Goal: Find specific page/section: Find specific page/section

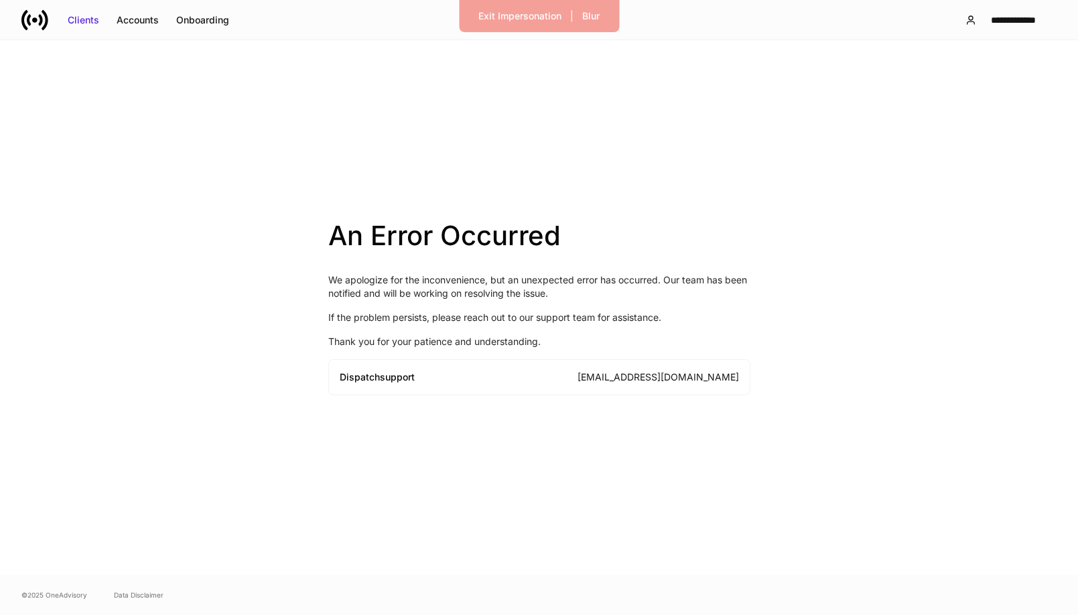
drag, startPoint x: 907, startPoint y: 141, endPoint x: 900, endPoint y: 25, distance: 116.1
click at [908, 135] on div "An Error Occurred We apologize for the inconvenience, but an unexpected error h…" at bounding box center [539, 307] width 1078 height 535
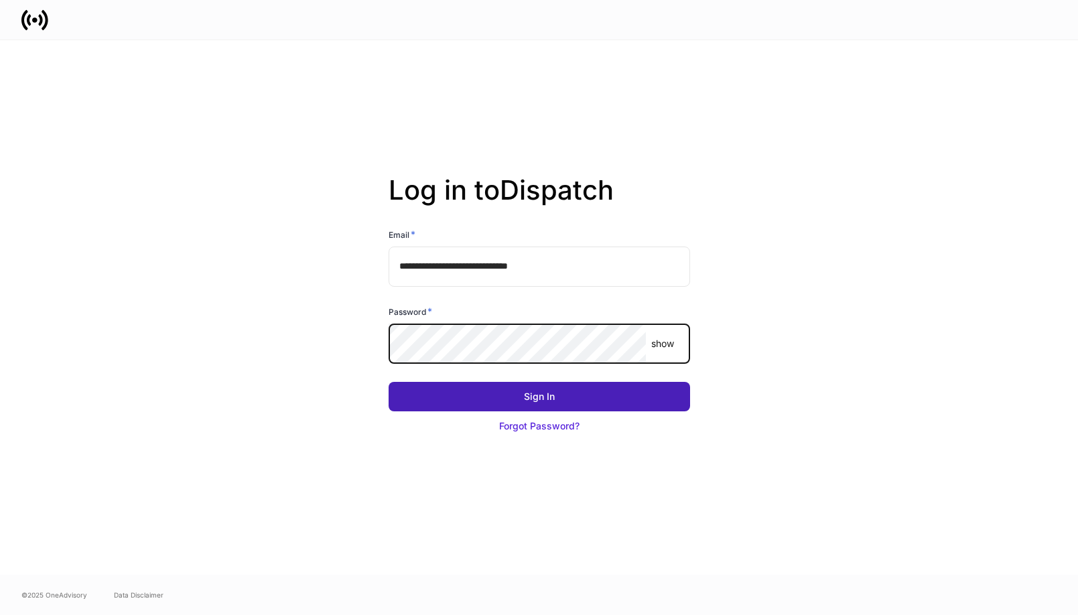
click at [524, 388] on button "Sign In" at bounding box center [539, 396] width 301 height 29
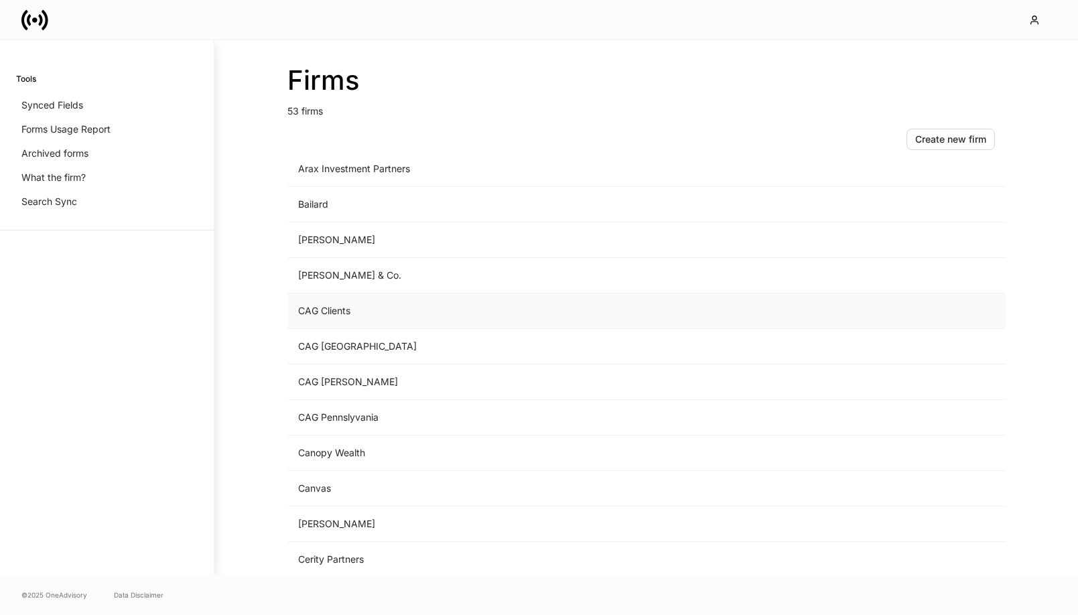
scroll to position [83, 0]
click at [354, 310] on td "CAG Clients" at bounding box center [535, 313] width 496 height 36
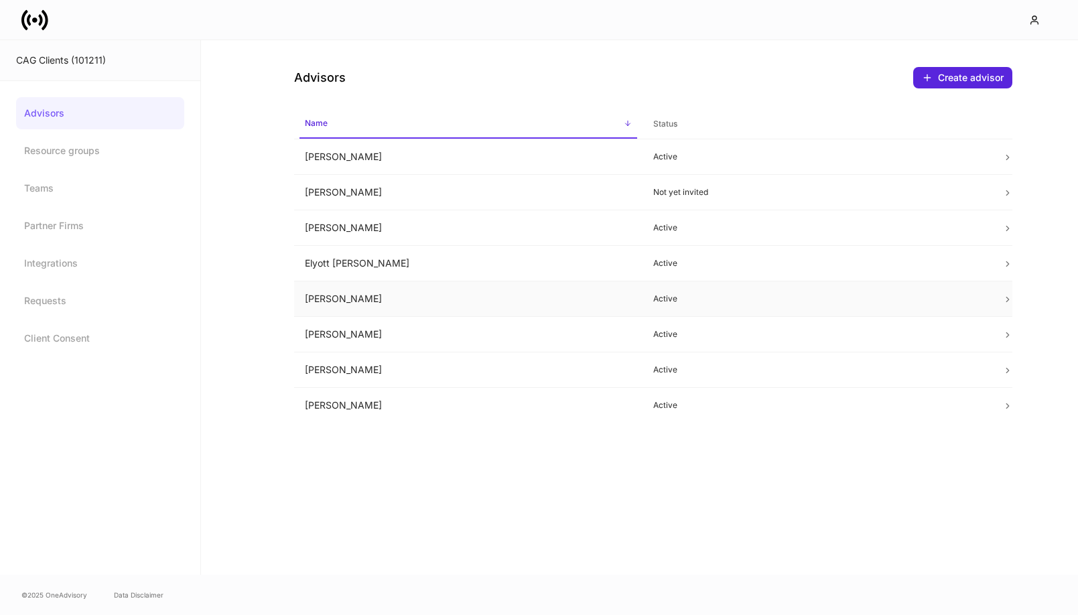
click at [372, 301] on td "[PERSON_NAME]" at bounding box center [468, 299] width 349 height 36
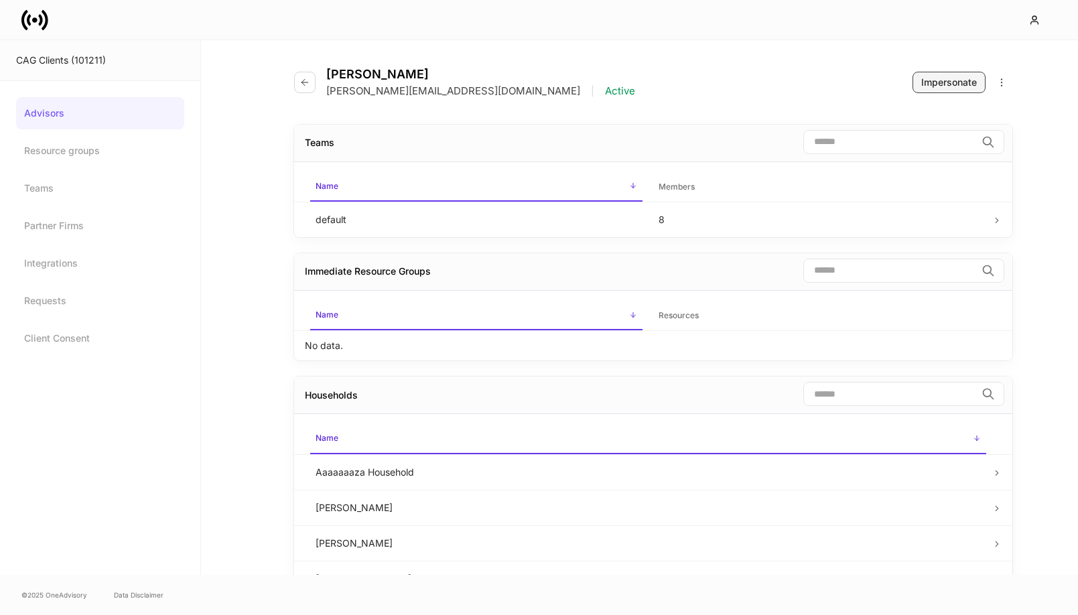
click at [945, 84] on div "Impersonate" at bounding box center [949, 82] width 56 height 13
